Goal: Navigation & Orientation: Find specific page/section

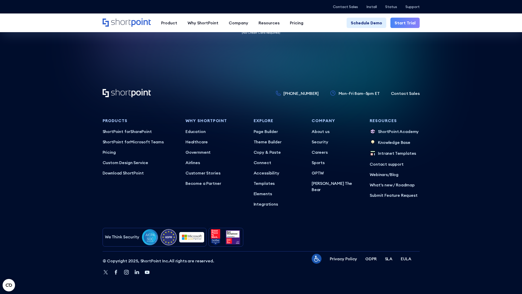
scroll to position [4558, 0]
